Goal: Information Seeking & Learning: Compare options

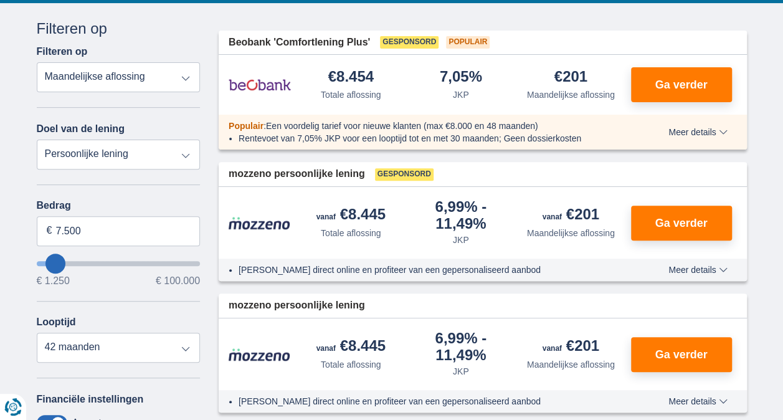
scroll to position [187, 0]
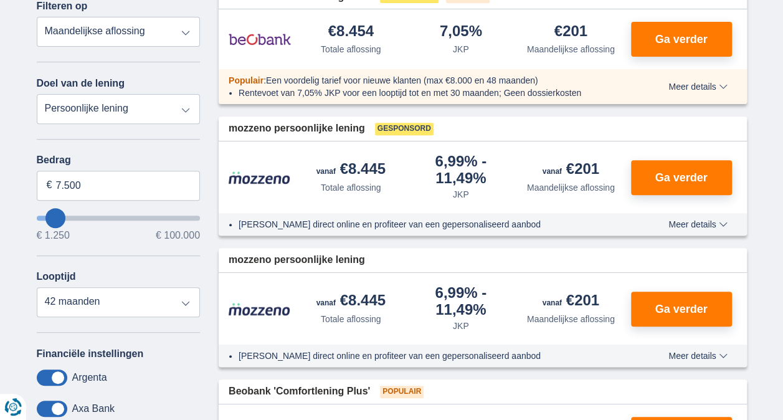
type input "20.250"
type input "20250"
select select "120"
type input "20250"
click at [74, 221] on input "wantToBorrow" at bounding box center [119, 218] width 164 height 5
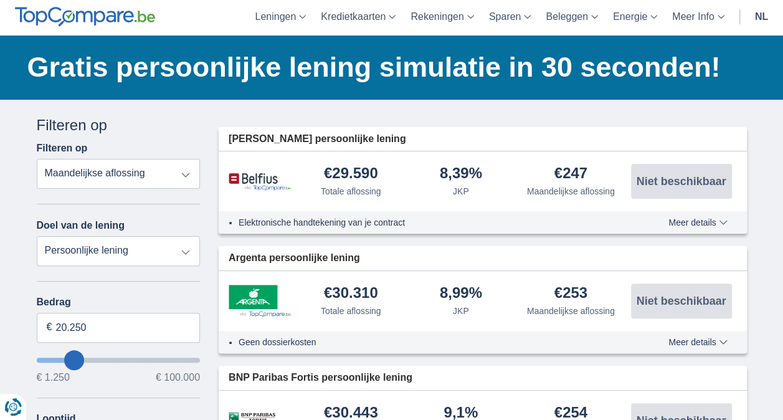
scroll to position [62, 0]
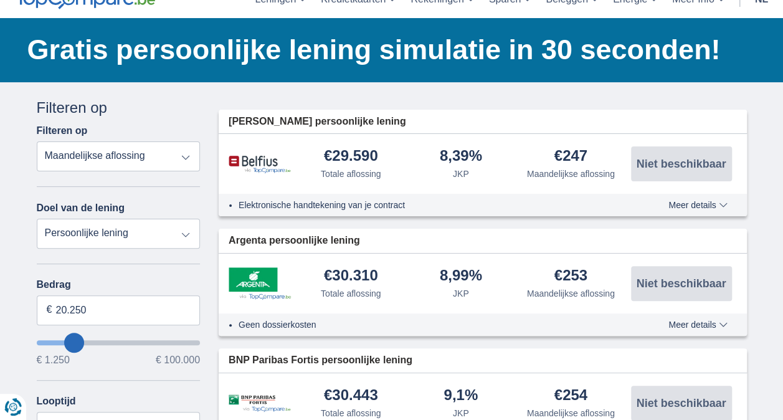
click at [118, 235] on select "Persoonlijke lening Auto Moto / fiets Mobilhome / caravan Renovatie Energie Sch…" at bounding box center [119, 234] width 164 height 30
select select "renovationLoan"
click at [37, 219] on select "Persoonlijke lening Auto Moto / fiets Mobilhome / caravan Renovatie Energie Sch…" at bounding box center [119, 234] width 164 height 30
type input "15.000"
type input "15250"
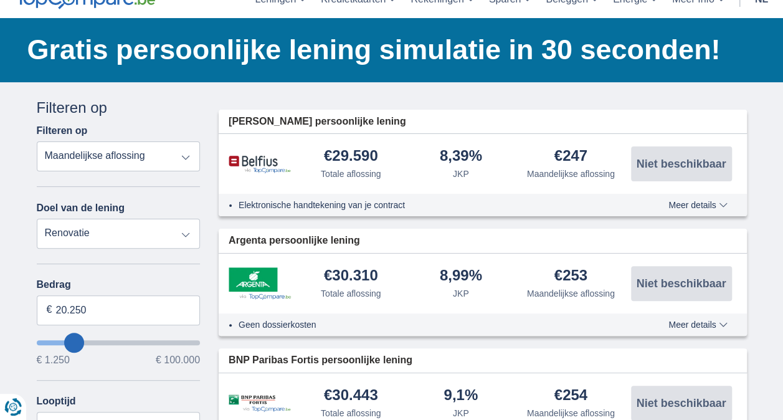
select select "60"
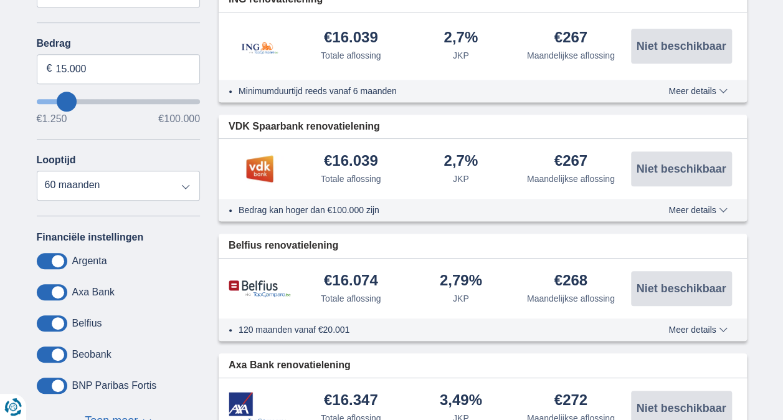
scroll to position [311, 0]
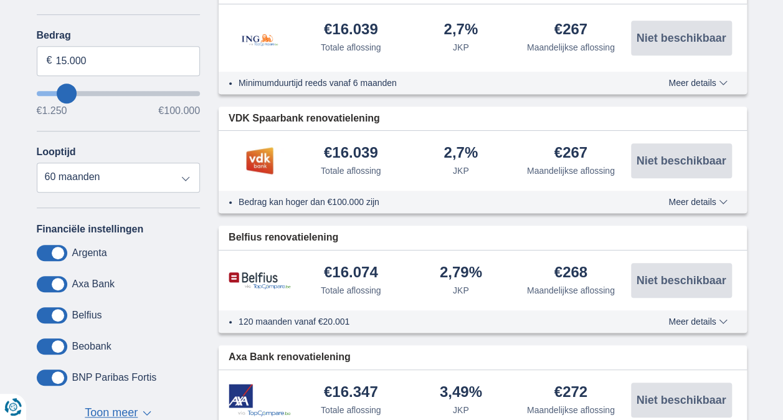
click at [694, 316] on button "Meer details Minder details" at bounding box center [697, 321] width 77 height 10
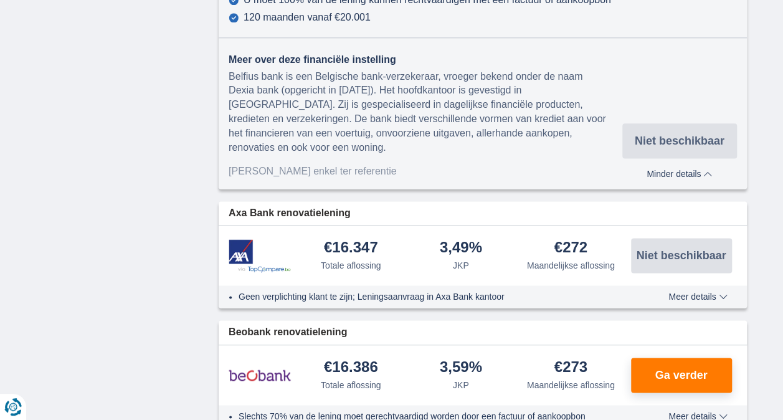
scroll to position [748, 0]
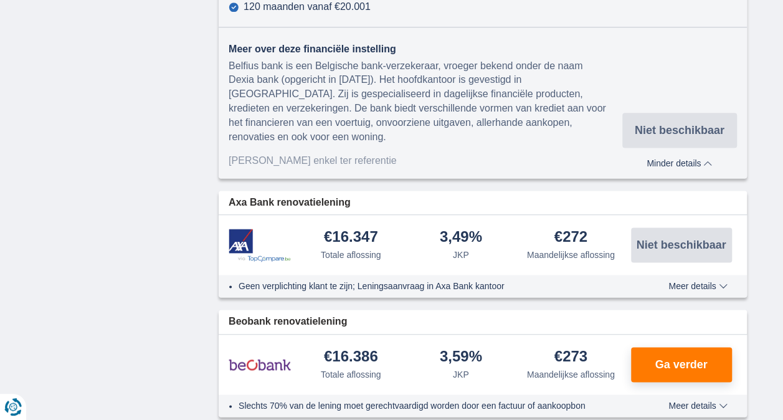
click at [675, 285] on span "Meer details" at bounding box center [697, 286] width 59 height 9
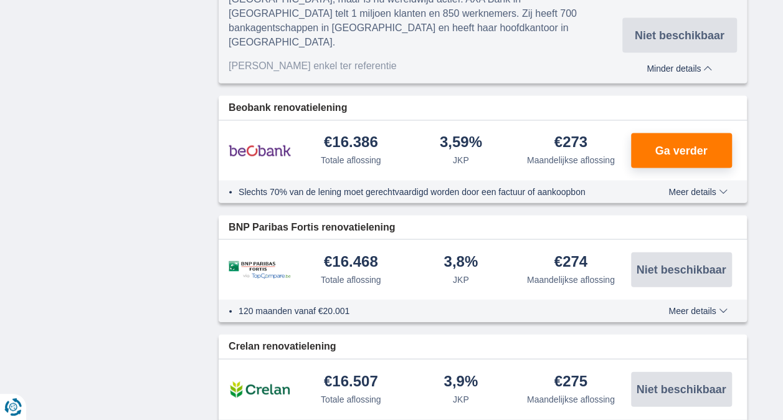
scroll to position [1246, 0]
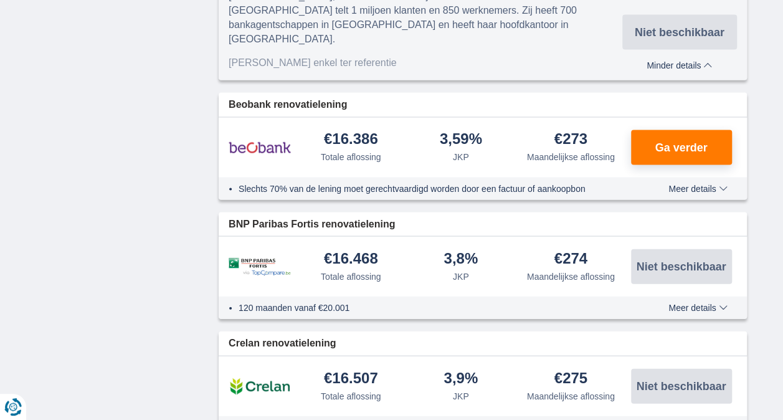
click at [685, 184] on button "Meer details Minder details" at bounding box center [697, 189] width 77 height 10
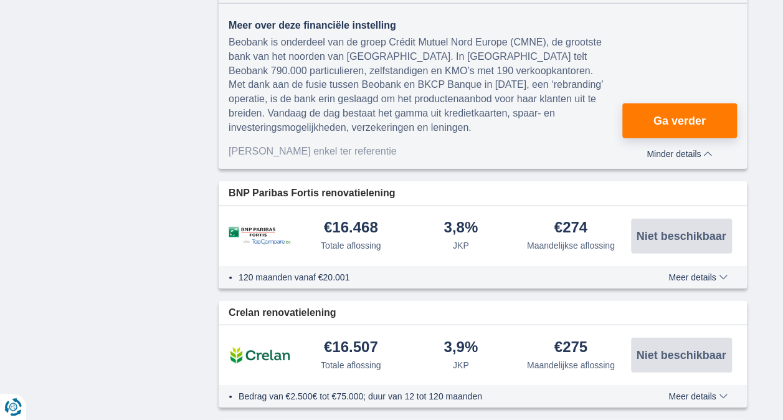
scroll to position [1620, 0]
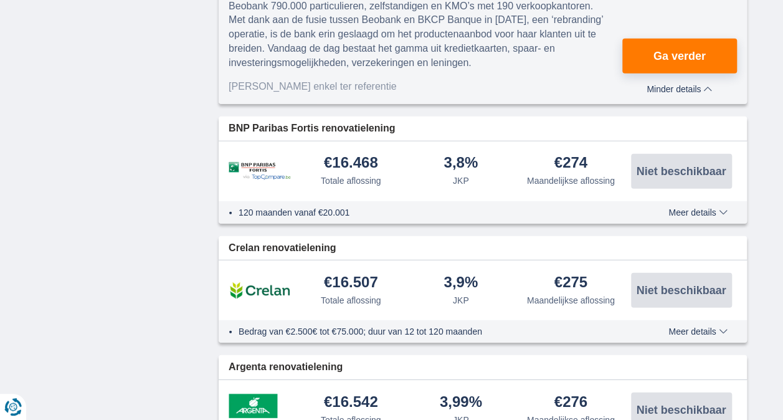
click at [684, 208] on span "Meer details" at bounding box center [697, 212] width 59 height 9
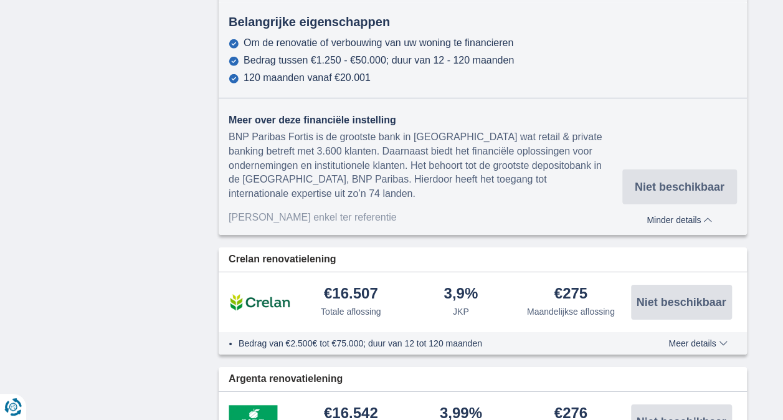
scroll to position [1869, 0]
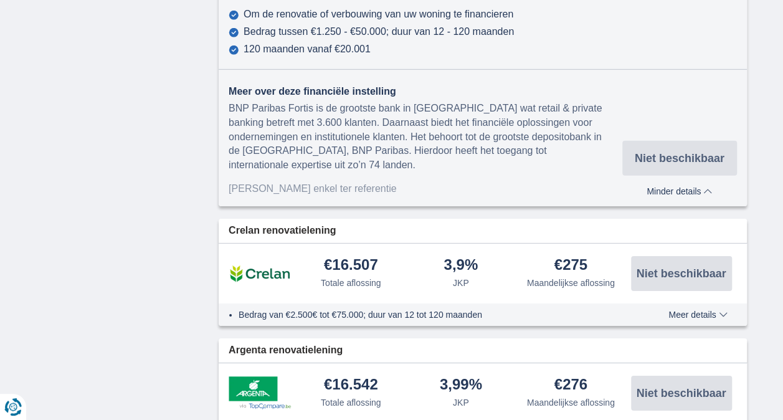
click at [672, 310] on span "Meer details" at bounding box center [697, 314] width 59 height 9
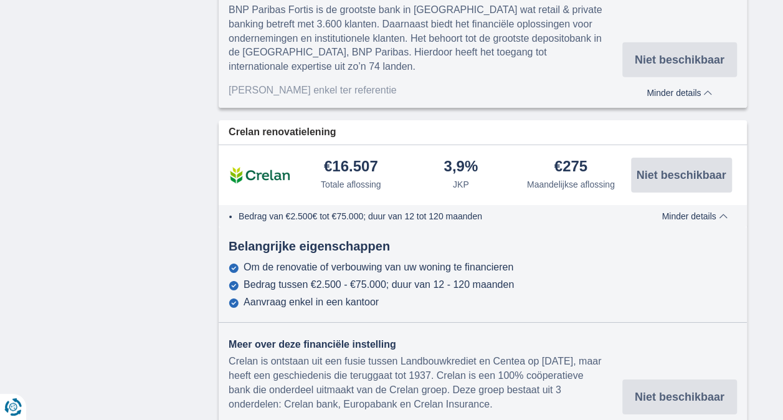
scroll to position [1993, 0]
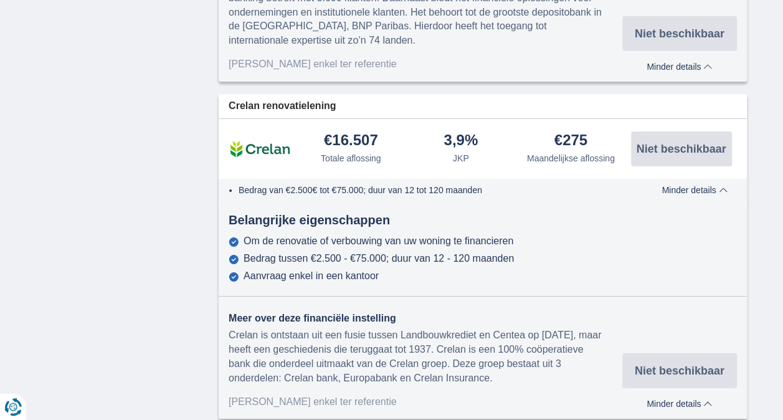
scroll to position [62, 0]
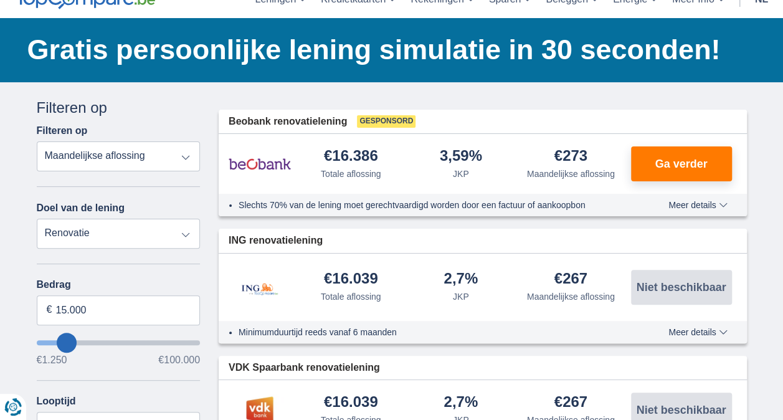
scroll to position [187, 0]
